Goal: Check status: Check status

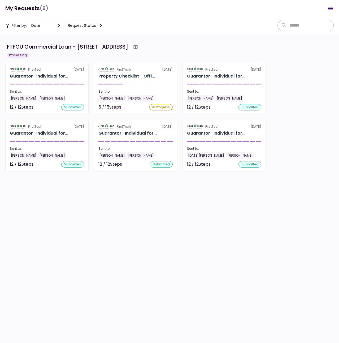
click at [214, 23] on div "Filter by: date Request status" at bounding box center [169, 25] width 339 height 17
click at [222, 10] on header "My Requests (6) 0 Messages New Message Conversations ARGEV EDGEWATER HOLDINGS L…" at bounding box center [169, 8] width 339 height 17
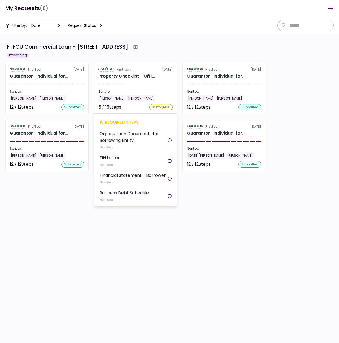
click at [136, 93] on div "Sent to:" at bounding box center [135, 91] width 74 height 5
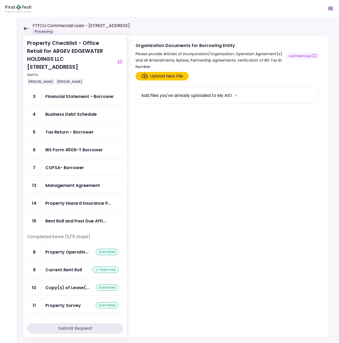
scroll to position [65, 0]
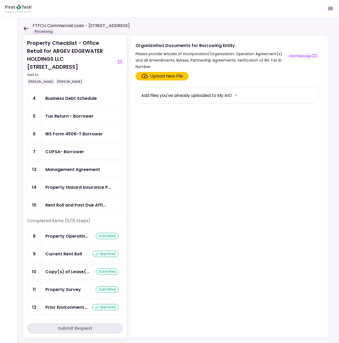
click at [25, 28] on icon at bounding box center [26, 29] width 5 height 4
